Goal: Task Accomplishment & Management: Manage account settings

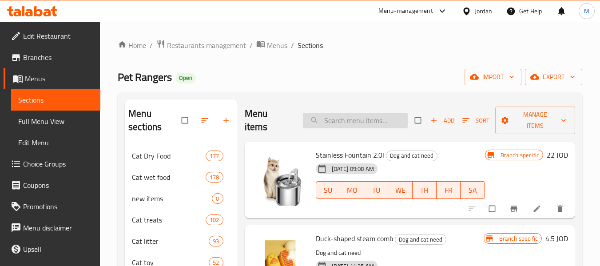
click at [357, 122] on input "search" at bounding box center [355, 121] width 105 height 16
paste input "Schesir Adult Chicken 1.5kg Cat Dry"
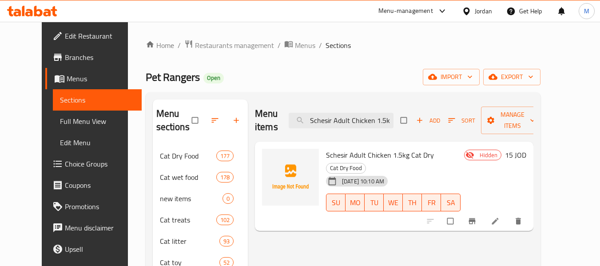
drag, startPoint x: 404, startPoint y: 119, endPoint x: 280, endPoint y: 127, distance: 124.7
click at [280, 127] on div "Menu items Schesir Adult Chicken 1.5kg Cat Dry Add Sort Manage items" at bounding box center [394, 121] width 279 height 42
click at [323, 123] on input "Schesir Adult Chicken 1.5kg Cat Dry" at bounding box center [341, 121] width 105 height 16
drag, startPoint x: 342, startPoint y: 122, endPoint x: 433, endPoint y: 120, distance: 91.1
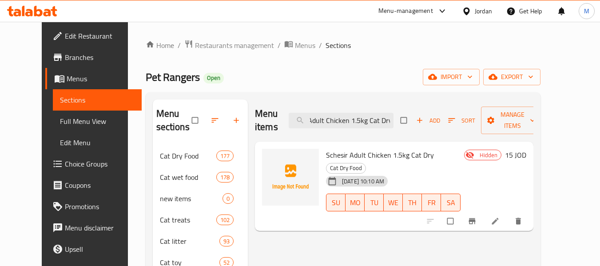
click at [433, 120] on div "Menu items Schesir Adult Chicken 1.5kg Cat Dry Add Sort Manage items" at bounding box center [394, 121] width 279 height 42
click at [389, 115] on input "Schesir Adult Chicken 1.5kg Cat Dry" at bounding box center [341, 121] width 105 height 16
type input "Schesir Adult Chicken 1.5kg Cat Dry"
drag, startPoint x: 399, startPoint y: 120, endPoint x: 408, endPoint y: 120, distance: 9.8
click at [408, 120] on div "Menu items Schesir Adult Chicken 1.5kg Cat Dry Add Sort Manage items" at bounding box center [394, 121] width 279 height 42
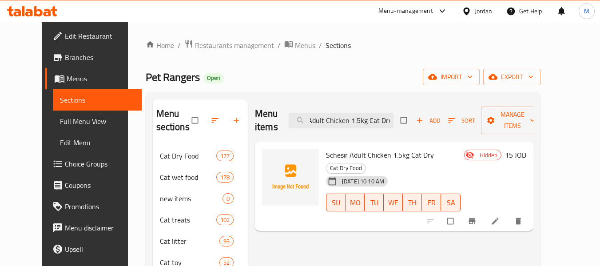
scroll to position [0, 0]
click at [391, 118] on input "Schesir Adult Chicken 1.5kg Cat Dry" at bounding box center [341, 121] width 105 height 16
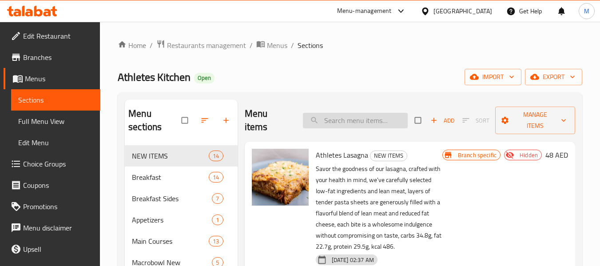
click at [349, 120] on input "search" at bounding box center [355, 121] width 105 height 16
paste input "ATHLETES LASAGNA"
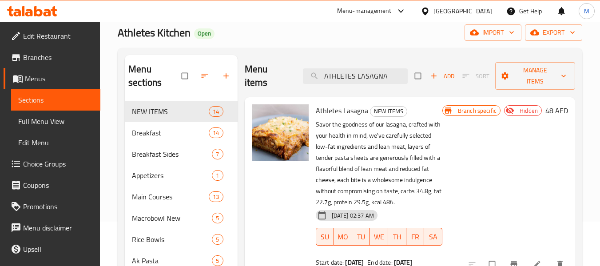
scroll to position [89, 0]
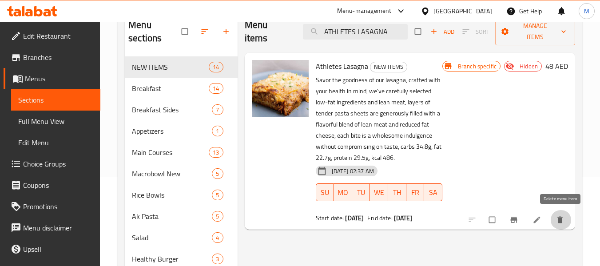
click at [563, 217] on icon "delete" at bounding box center [560, 219] width 9 height 9
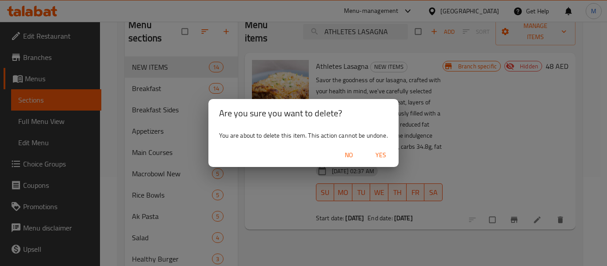
click at [382, 152] on span "Yes" at bounding box center [380, 155] width 21 height 11
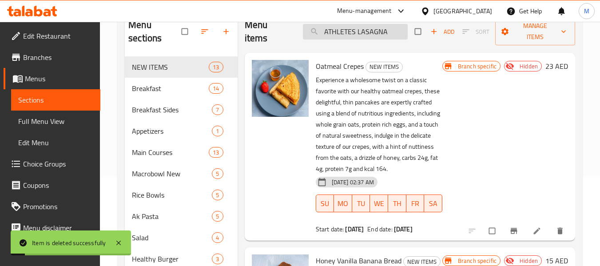
click at [365, 28] on input "ATHLETES LASAGNA" at bounding box center [355, 32] width 105 height 16
drag, startPoint x: 390, startPoint y: 30, endPoint x: 140, endPoint y: 26, distance: 249.3
click at [140, 26] on div "Menu sections NEW ITEMS 13 Breakfast 14 Breakfast Sides 7 Appetizers 1 Main Cou…" at bounding box center [350, 206] width 451 height 391
paste input "OATMEAL CREPES"
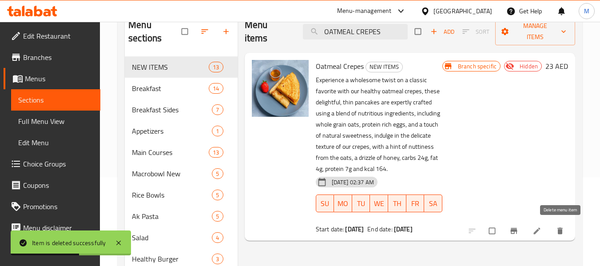
click at [558, 231] on icon "delete" at bounding box center [560, 231] width 9 height 9
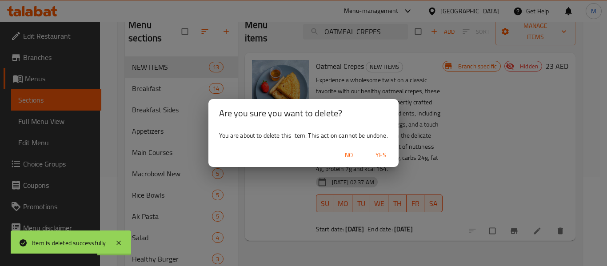
drag, startPoint x: 377, startPoint y: 152, endPoint x: 341, endPoint y: 126, distance: 44.5
click at [377, 152] on span "Yes" at bounding box center [380, 155] width 21 height 11
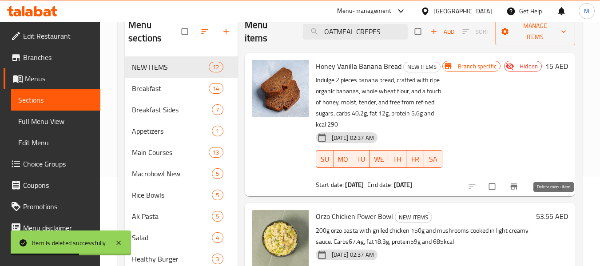
click at [557, 191] on icon "delete" at bounding box center [560, 186] width 9 height 9
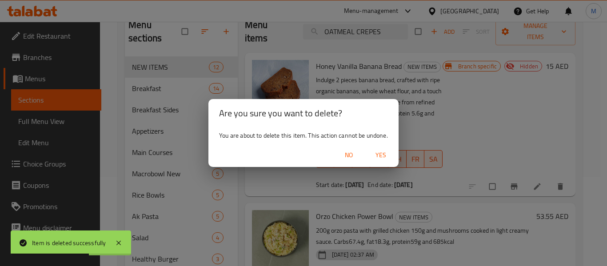
click at [379, 153] on span "Yes" at bounding box center [380, 155] width 21 height 11
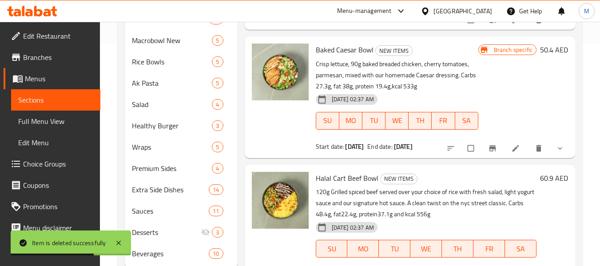
scroll to position [0, 0]
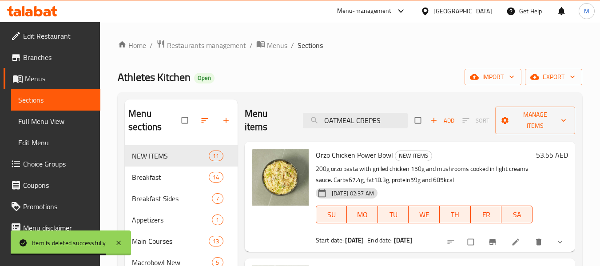
drag, startPoint x: 236, startPoint y: 111, endPoint x: 228, endPoint y: 111, distance: 8.4
paste input "STEAK AND EGGS"
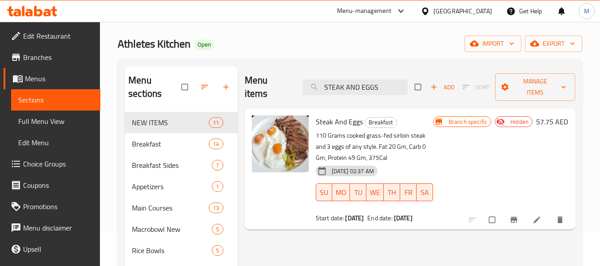
scroll to position [89, 0]
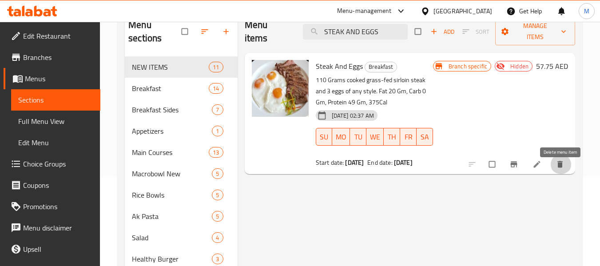
click at [565, 169] on span "delete" at bounding box center [561, 164] width 11 height 9
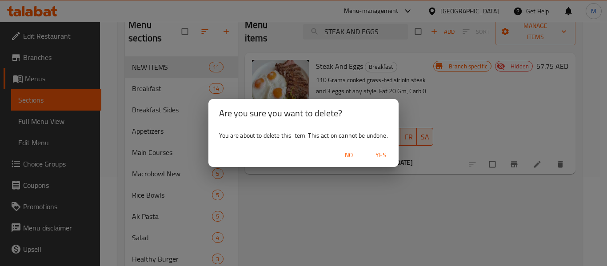
click at [382, 152] on span "Yes" at bounding box center [380, 155] width 21 height 11
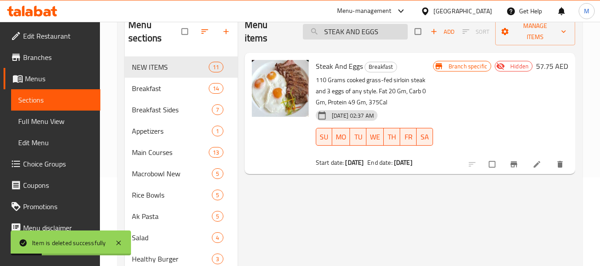
click at [387, 30] on input "STEAK AND EGGS" at bounding box center [355, 32] width 105 height 16
drag, startPoint x: 391, startPoint y: 35, endPoint x: 142, endPoint y: 35, distance: 248.8
click at [142, 35] on div "Menu sections NEW ITEMS 11 Breakfast 14 Breakfast Sides 7 Appetizers 1 Main Cou…" at bounding box center [350, 206] width 451 height 391
paste input "BANANA CHOCOLATE PANCAKE"
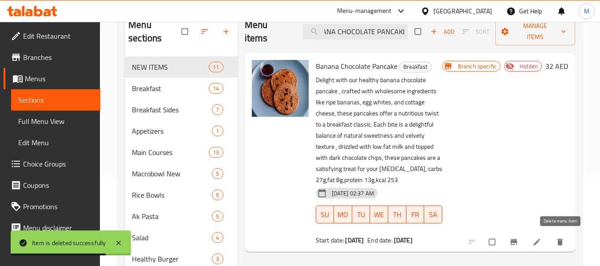
click at [562, 238] on icon "delete" at bounding box center [560, 242] width 9 height 9
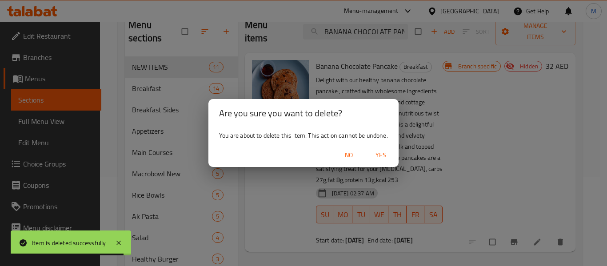
click at [381, 156] on span "Yes" at bounding box center [380, 155] width 21 height 11
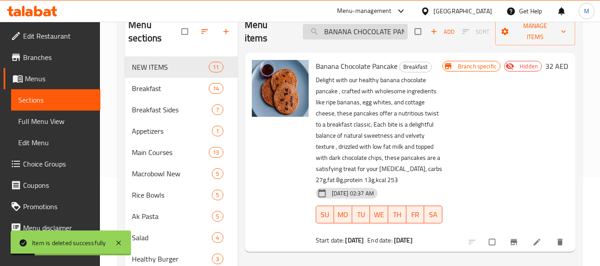
click at [371, 32] on input "BANANA CHOCOLATE PANCAKE" at bounding box center [355, 32] width 105 height 16
paste input "GRILLED SIRLOIN STEAK"
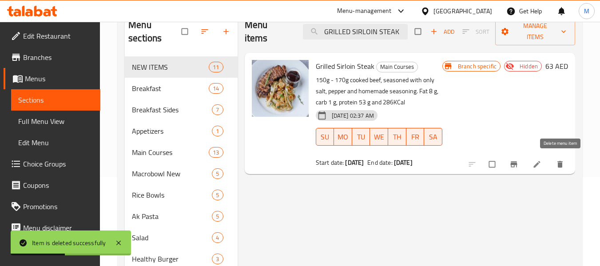
click at [563, 166] on icon "delete" at bounding box center [560, 164] width 9 height 9
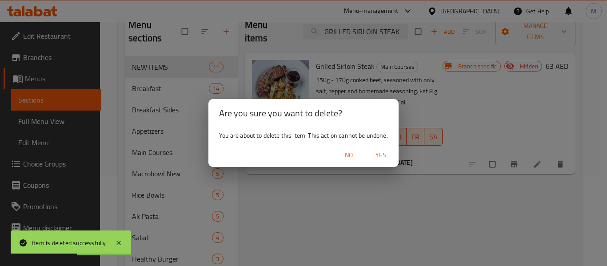
click at [383, 155] on span "Yes" at bounding box center [380, 155] width 21 height 11
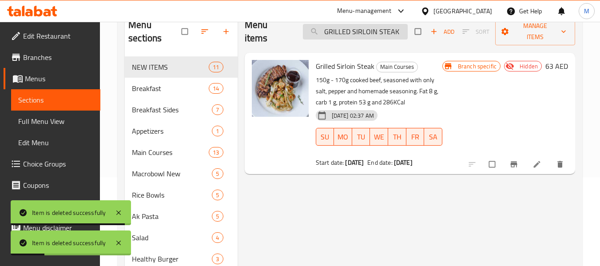
click at [358, 30] on input "GRILLED SIRLOIN STEAK" at bounding box center [355, 32] width 105 height 16
click at [359, 34] on input "GRILLED SIRLOIN STEAK" at bounding box center [355, 32] width 105 height 16
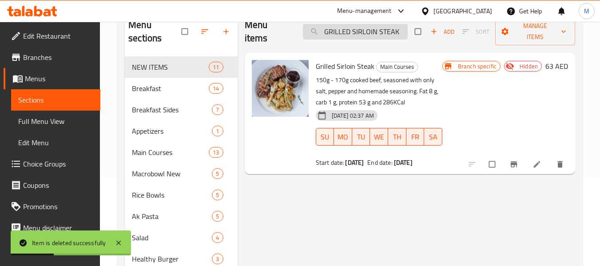
paste input "BANANA CHOCOLATE PANCAKE"
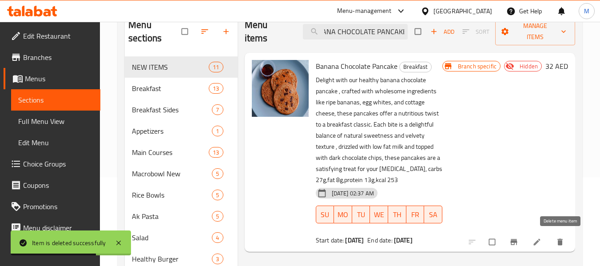
type input "BANANA CHOCOLATE PANCAKE"
click at [562, 244] on icon "delete" at bounding box center [560, 242] width 9 height 9
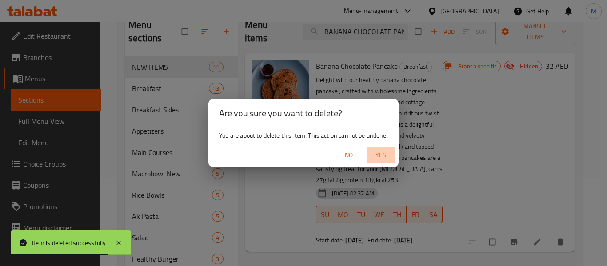
click at [382, 157] on span "Yes" at bounding box center [380, 155] width 21 height 11
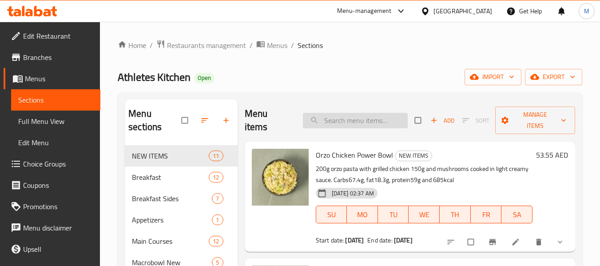
click at [375, 121] on input "search" at bounding box center [355, 121] width 105 height 16
paste input "ATHLETES LASAGNA"
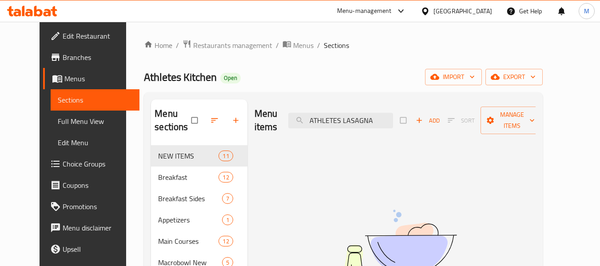
drag, startPoint x: 388, startPoint y: 116, endPoint x: 207, endPoint y: 100, distance: 182.4
paste input "OATMEAL CREPES"
drag, startPoint x: 385, startPoint y: 119, endPoint x: 205, endPoint y: 106, distance: 180.8
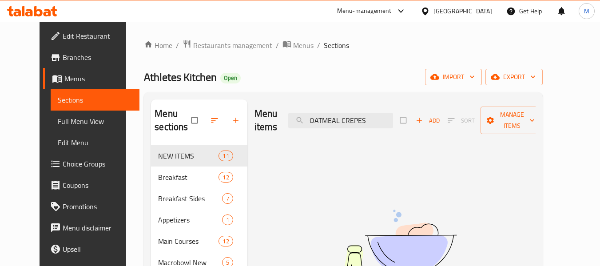
paste input "HONEY VANILLA BANANA BREAD"
click at [391, 120] on input "HONEY VANILLA BANANA BREAD" at bounding box center [340, 121] width 105 height 16
paste input "STEAK AND EGGS"
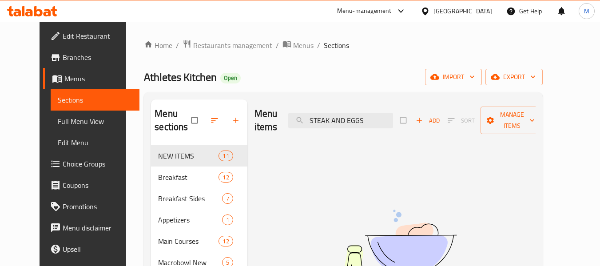
drag, startPoint x: 390, startPoint y: 119, endPoint x: 124, endPoint y: 100, distance: 266.8
click at [126, 100] on div "Home / Restaurants management / Menus / Sections Athletes Kitchen Open import e…" at bounding box center [343, 268] width 435 height 493
paste input "BANANA CHOCOLATE PANCAKE"
drag, startPoint x: 404, startPoint y: 123, endPoint x: 193, endPoint y: 127, distance: 211.1
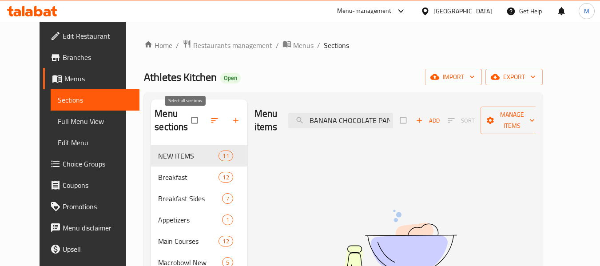
paste input "GRILLED SIRLOIN STEAK"
paste input "search"
click at [351, 122] on input "GRILLED SIRLOIN STEAK" at bounding box center [340, 121] width 105 height 16
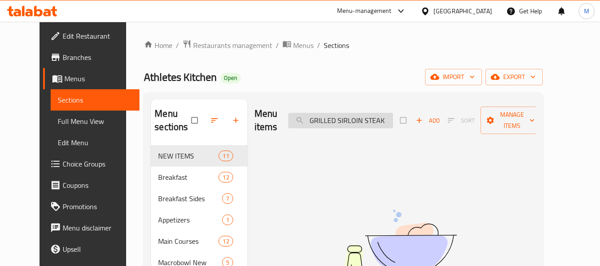
paste input "TERIYAKKI SAUCE"
click at [325, 119] on input "TERIYAKKI SAUCE" at bounding box center [340, 121] width 105 height 16
drag, startPoint x: 383, startPoint y: 125, endPoint x: 172, endPoint y: 120, distance: 211.5
paste input "WHOLE WHEAT BUN"
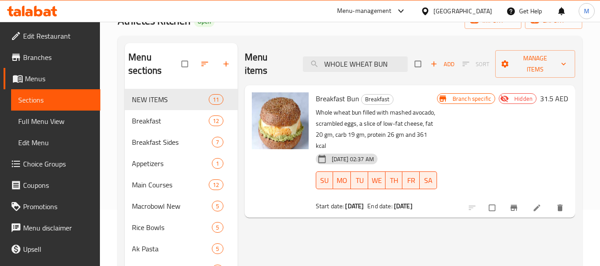
scroll to position [89, 0]
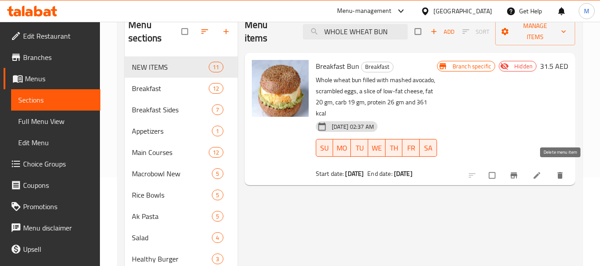
click at [559, 171] on icon "delete" at bounding box center [560, 175] width 9 height 9
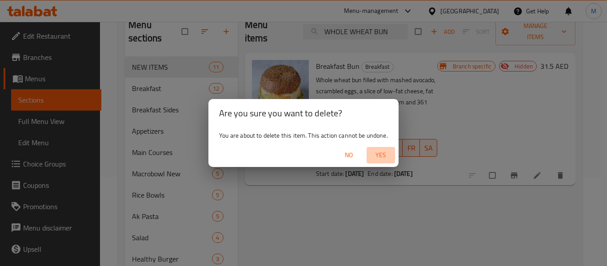
click at [379, 152] on span "Yes" at bounding box center [380, 155] width 21 height 11
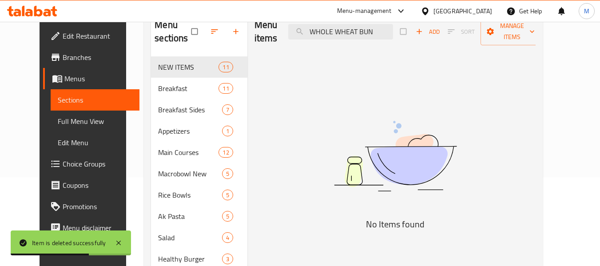
drag, startPoint x: 399, startPoint y: 33, endPoint x: 140, endPoint y: 10, distance: 260.0
click at [140, 10] on div "​ Menu-management United Arab Emirates Get Help M Edit Restaurant Branches Menu…" at bounding box center [300, 55] width 600 height 244
paste input "DESSERTS"
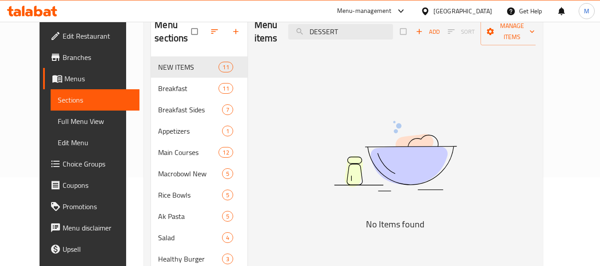
drag, startPoint x: 371, startPoint y: 36, endPoint x: 157, endPoint y: 32, distance: 213.3
click at [157, 32] on div "Menu sections NEW ITEMS 11 Breakfast 11 Breakfast Sides 7 Appetizers 1 Main Cou…" at bounding box center [343, 206] width 385 height 391
paste input "SPARKLING WATER"
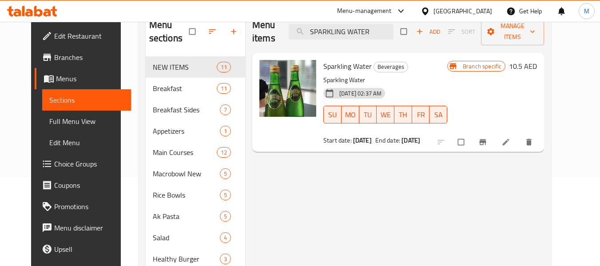
drag, startPoint x: 391, startPoint y: 27, endPoint x: 168, endPoint y: 26, distance: 222.6
click at [168, 26] on div "Menu sections NEW ITEMS 11 Breakfast 11 Breakfast Sides 7 Appetizers 1 Main Cou…" at bounding box center [345, 206] width 399 height 391
click at [374, 36] on input "SPARKLING WATER" at bounding box center [341, 32] width 105 height 16
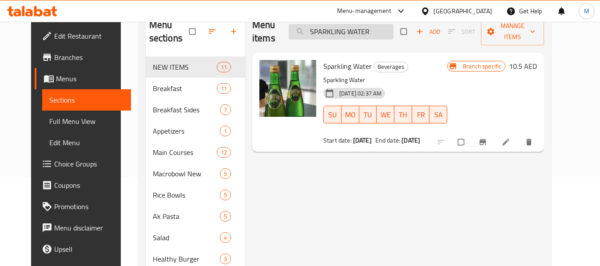
paste input "MINERAL"
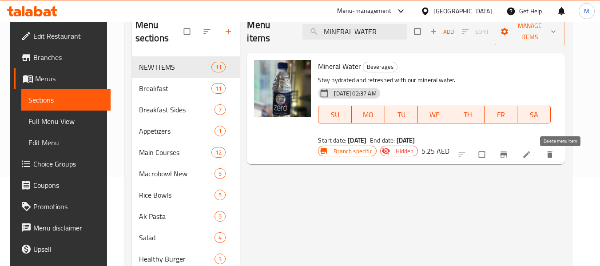
click at [554, 159] on icon "delete" at bounding box center [550, 154] width 9 height 9
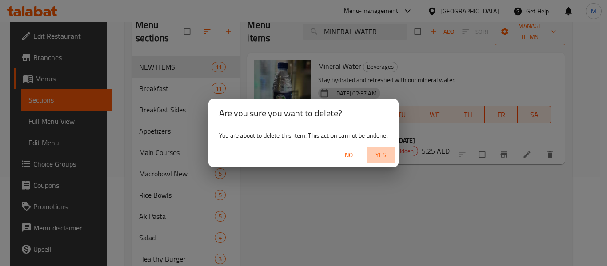
click at [384, 156] on span "Yes" at bounding box center [380, 155] width 21 height 11
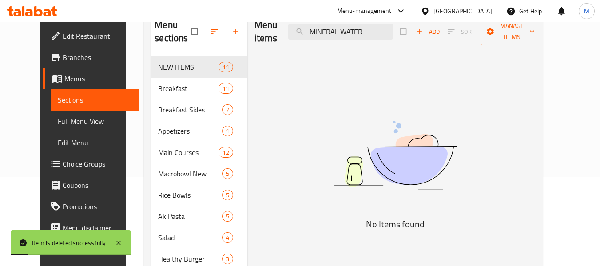
drag, startPoint x: 389, startPoint y: 30, endPoint x: 191, endPoint y: 31, distance: 197.3
click at [192, 31] on div "Menu sections NEW ITEMS 11 Breakfast 11 Breakfast Sides 7 Appetizers 1 Main Cou…" at bounding box center [343, 206] width 385 height 391
paste input "GREEN COLA"
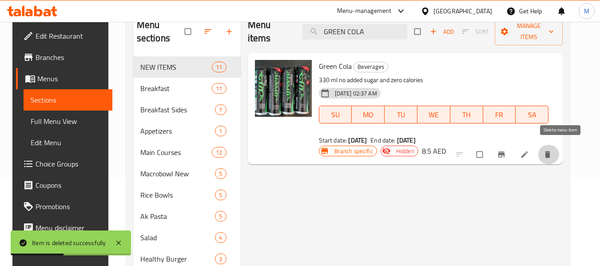
click at [552, 150] on icon "delete" at bounding box center [547, 154] width 9 height 9
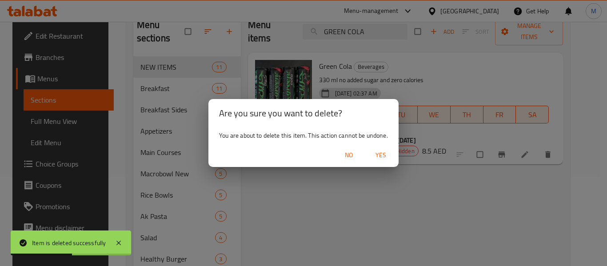
click at [380, 152] on span "Yes" at bounding box center [380, 155] width 21 height 11
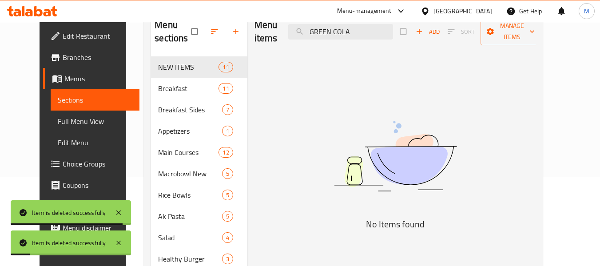
drag, startPoint x: 318, startPoint y: 36, endPoint x: 199, endPoint y: 52, distance: 120.5
click at [170, 47] on div "Menu sections NEW ITEMS 11 Breakfast 11 Breakfast Sides 7 Appetizers 1 Main Cou…" at bounding box center [343, 206] width 385 height 391
paste input "KETO COLA"
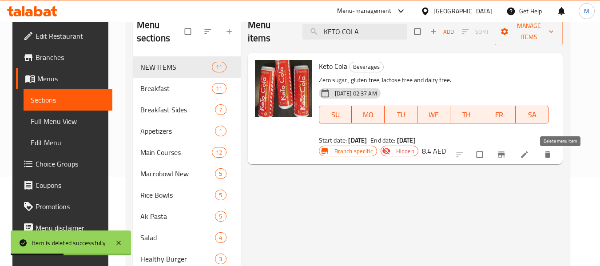
click at [550, 158] on icon "delete" at bounding box center [547, 155] width 5 height 7
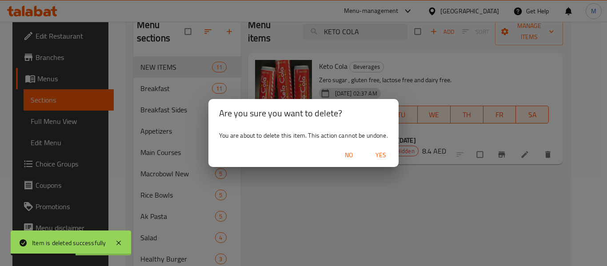
click at [381, 155] on span "Yes" at bounding box center [380, 155] width 21 height 11
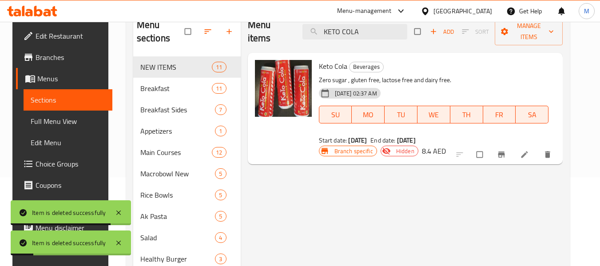
drag, startPoint x: 367, startPoint y: 34, endPoint x: 225, endPoint y: 38, distance: 142.7
click at [219, 35] on div "Menu sections NEW ITEMS 11 Breakfast 11 Breakfast Sides 7 Appetizers 1 Main Cou…" at bounding box center [348, 206] width 430 height 391
paste input "ORGANIC COLD PRESS JUICES"
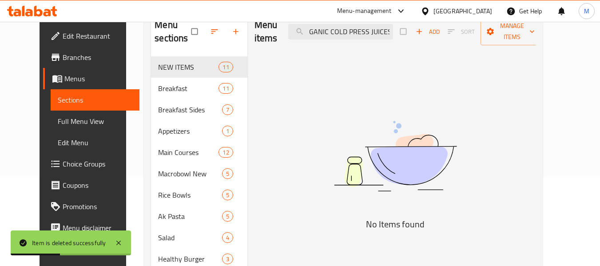
type input "ORGANIC COLD PRESS JUICE"
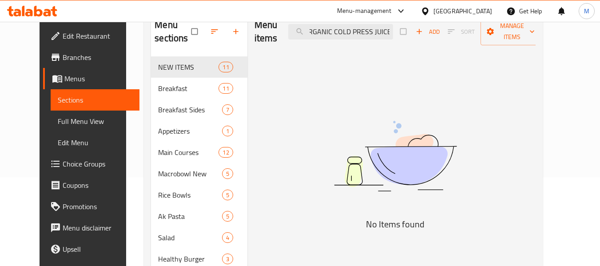
scroll to position [0, 0]
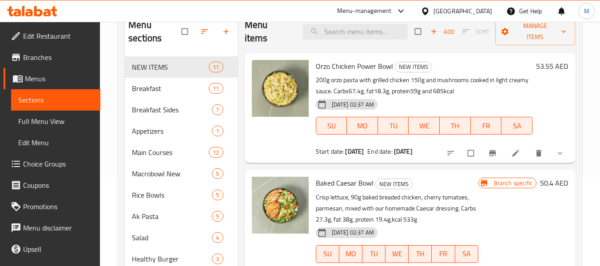
paste input "TERIYAKKI SAUCE"
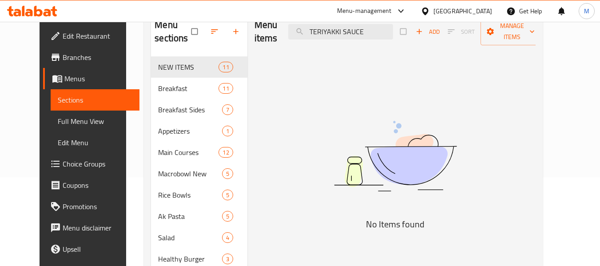
type input "TERIYAKKI SAUCE"
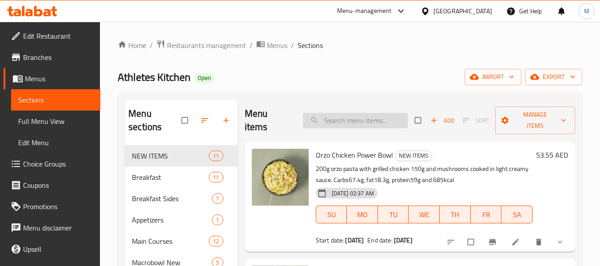
click at [391, 119] on input "search" at bounding box center [355, 121] width 105 height 16
paste input "SPARKLING WATER"
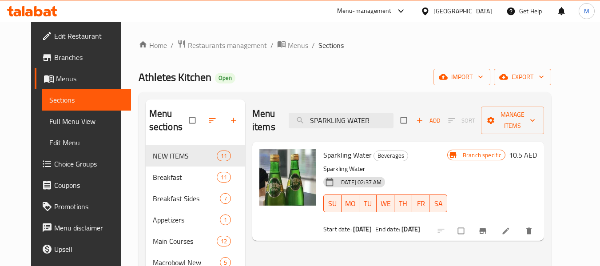
click at [532, 232] on icon "delete" at bounding box center [529, 231] width 5 height 7
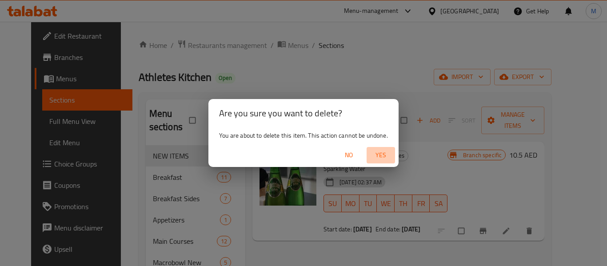
click at [380, 154] on span "Yes" at bounding box center [380, 155] width 21 height 11
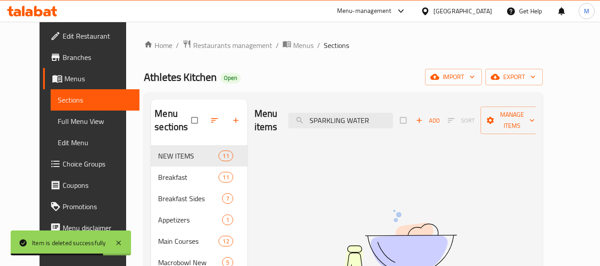
drag, startPoint x: 390, startPoint y: 116, endPoint x: 129, endPoint y: 121, distance: 261.3
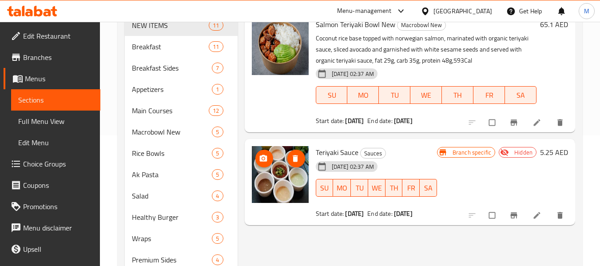
scroll to position [133, 0]
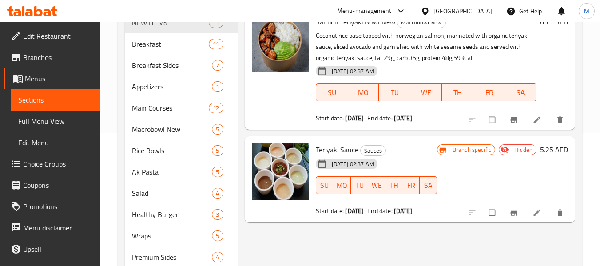
click at [560, 216] on icon "delete" at bounding box center [560, 212] width 5 height 7
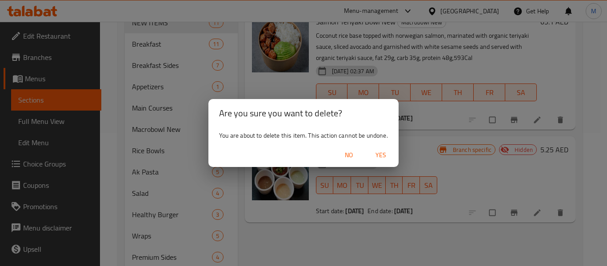
click at [382, 153] on span "Yes" at bounding box center [380, 155] width 21 height 11
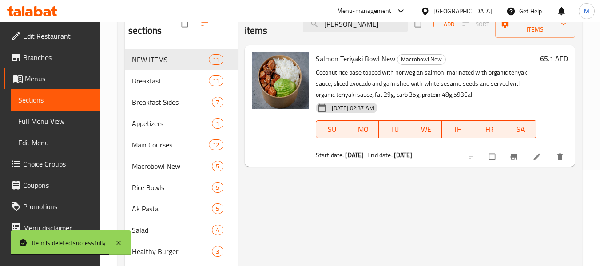
scroll to position [0, 0]
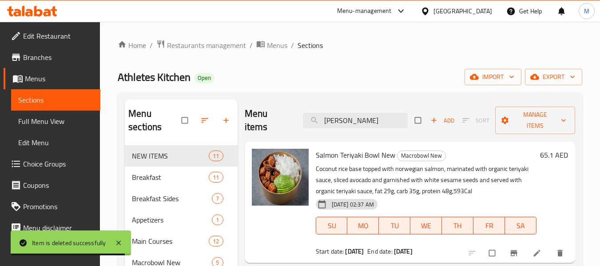
drag, startPoint x: 359, startPoint y: 118, endPoint x: 292, endPoint y: 113, distance: 66.8
click at [292, 113] on div "Menu items teri Add Sort Manage items" at bounding box center [410, 121] width 331 height 42
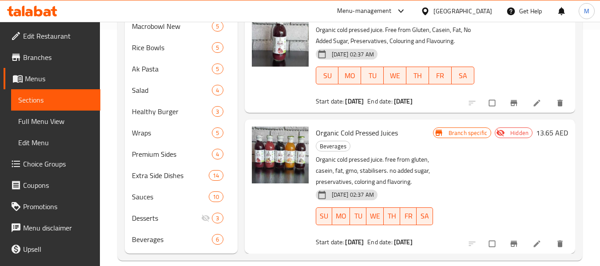
scroll to position [249, 0]
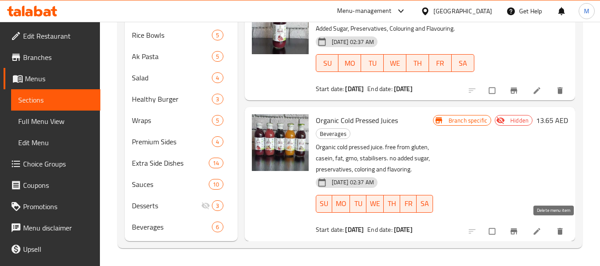
type input "organic"
click at [558, 231] on icon "delete" at bounding box center [560, 231] width 5 height 7
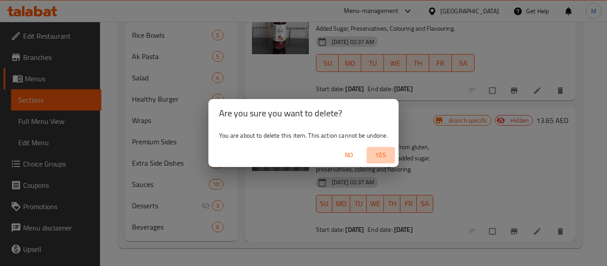
click at [382, 152] on span "Yes" at bounding box center [380, 155] width 21 height 11
